Goal: Obtain resource: Obtain resource

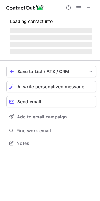
scroll to position [137, 100]
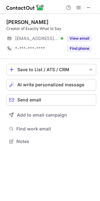
scroll to position [137, 100]
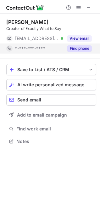
click at [75, 49] on button "Find phone" at bounding box center [79, 48] width 25 height 6
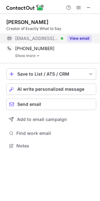
click at [76, 37] on button "View email" at bounding box center [79, 38] width 25 height 6
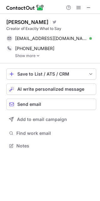
scroll to position [126, 100]
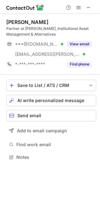
scroll to position [153, 100]
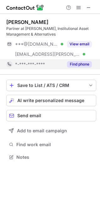
click at [90, 60] on div "Find phone" at bounding box center [77, 64] width 29 height 10
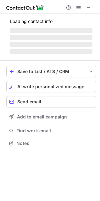
scroll to position [153, 100]
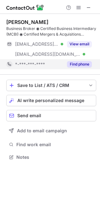
click at [78, 65] on button "Find phone" at bounding box center [79, 64] width 25 height 6
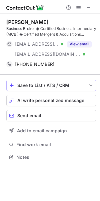
scroll to position [132, 100]
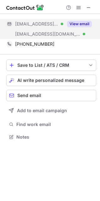
click at [79, 26] on button "View email" at bounding box center [79, 24] width 25 height 6
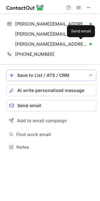
scroll to position [142, 100]
